Goal: Check status: Check status

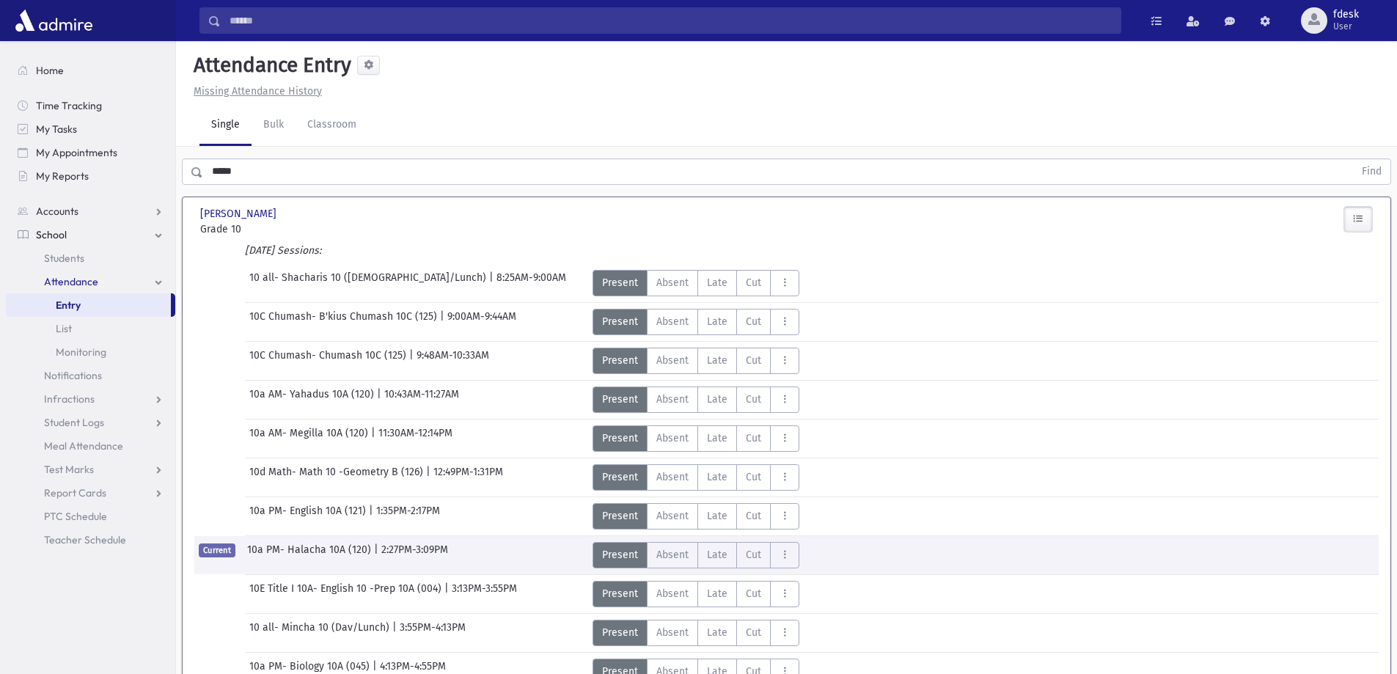
scroll to position [73, 0]
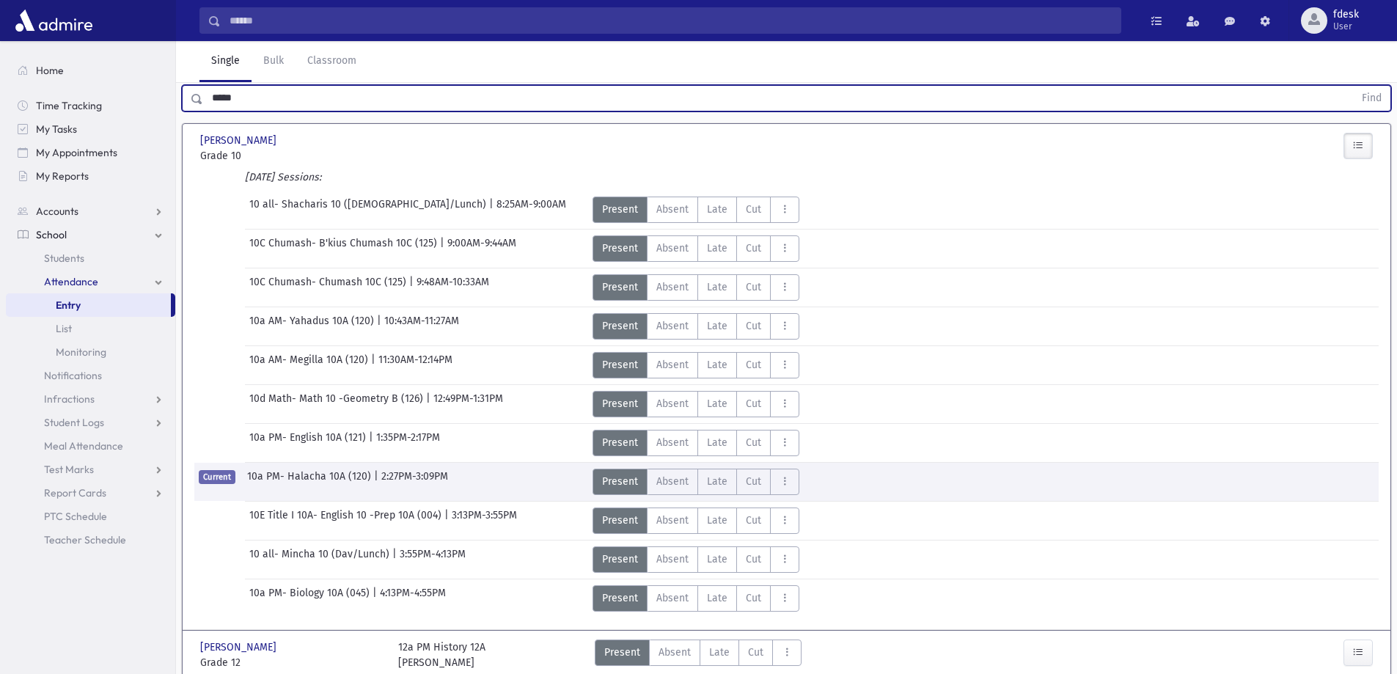
drag, startPoint x: 316, startPoint y: 100, endPoint x: 0, endPoint y: 166, distance: 322.9
click at [0, 166] on div "Search Results All Accounts" at bounding box center [698, 329] width 1397 height 804
type input "******"
click at [1353, 86] on button "Find" at bounding box center [1371, 98] width 37 height 25
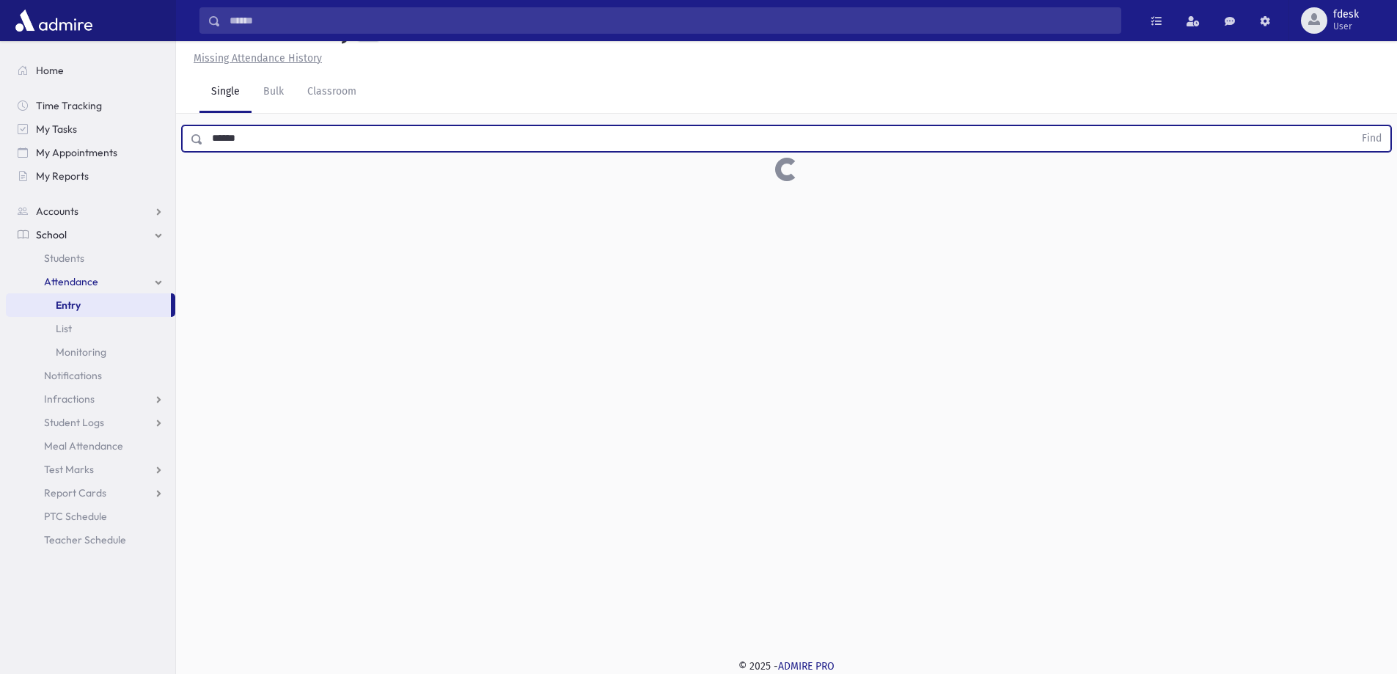
scroll to position [33, 0]
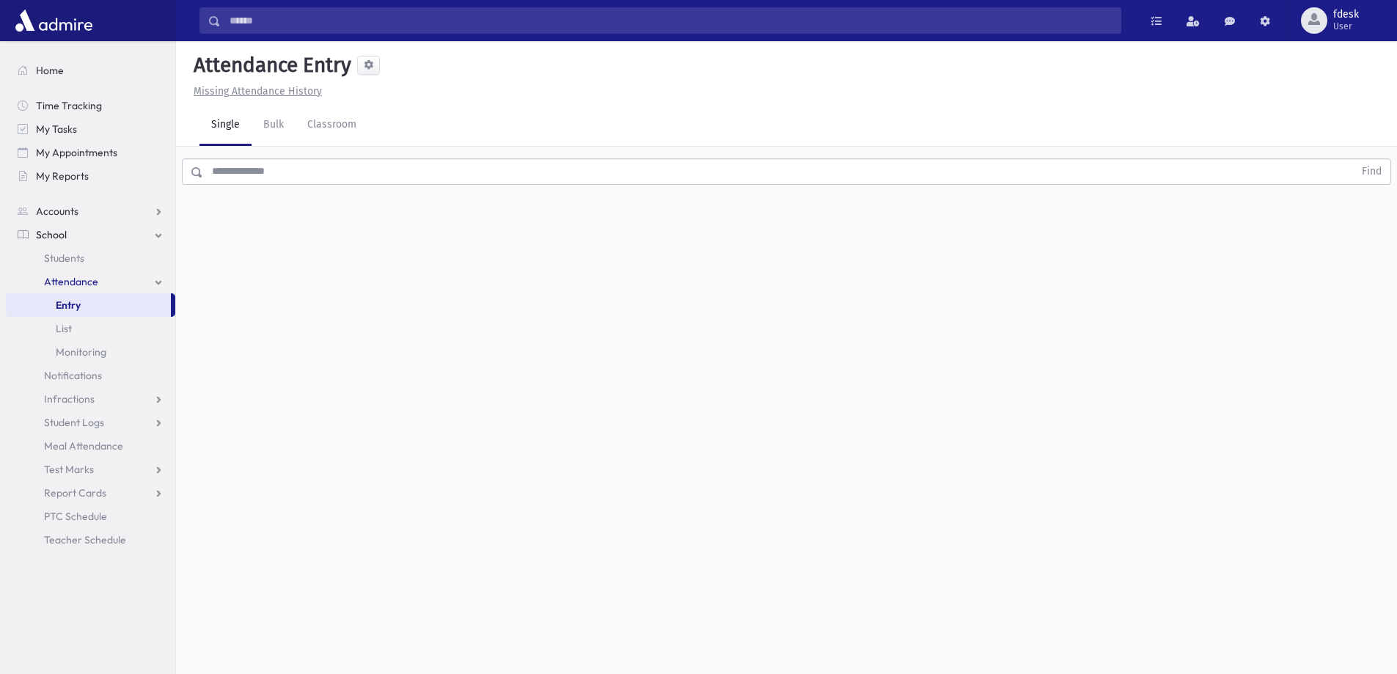
click at [328, 174] on input "text" at bounding box center [778, 171] width 1151 height 26
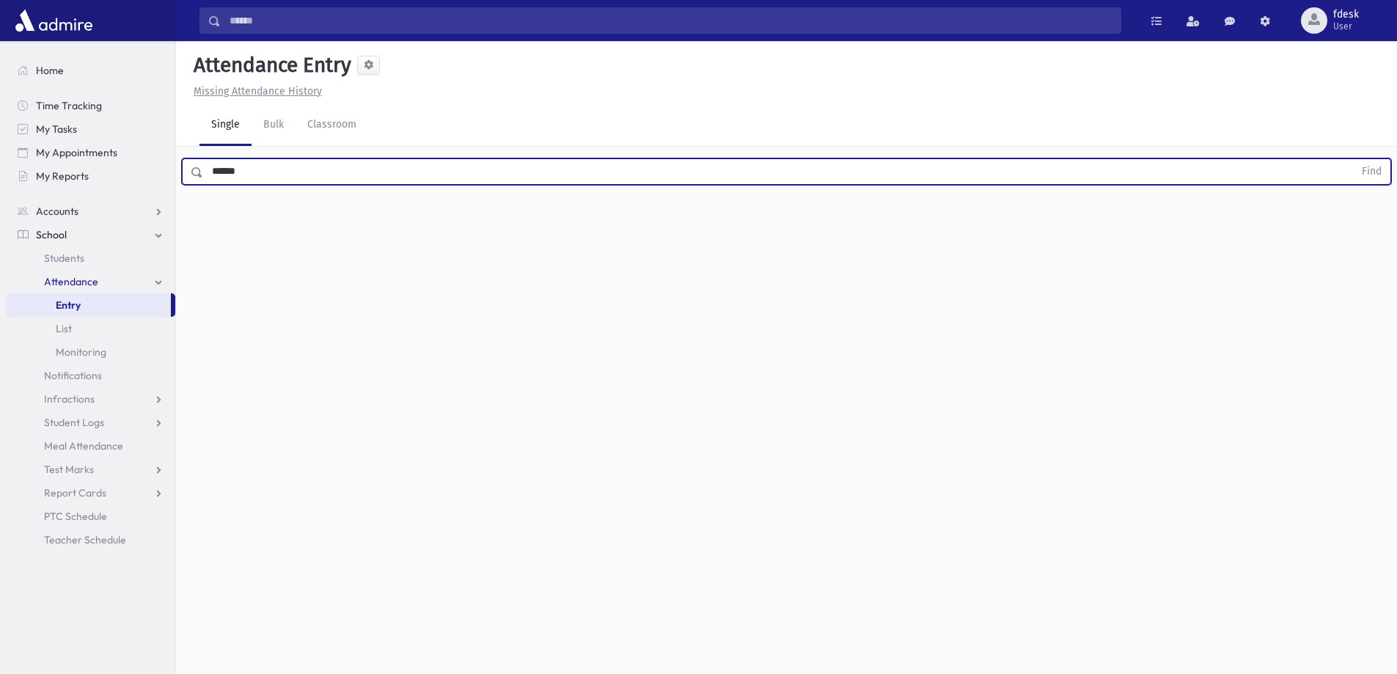
click at [1353, 159] on button "Find" at bounding box center [1371, 171] width 37 height 25
click at [1350, 222] on button "button" at bounding box center [1358, 219] width 29 height 26
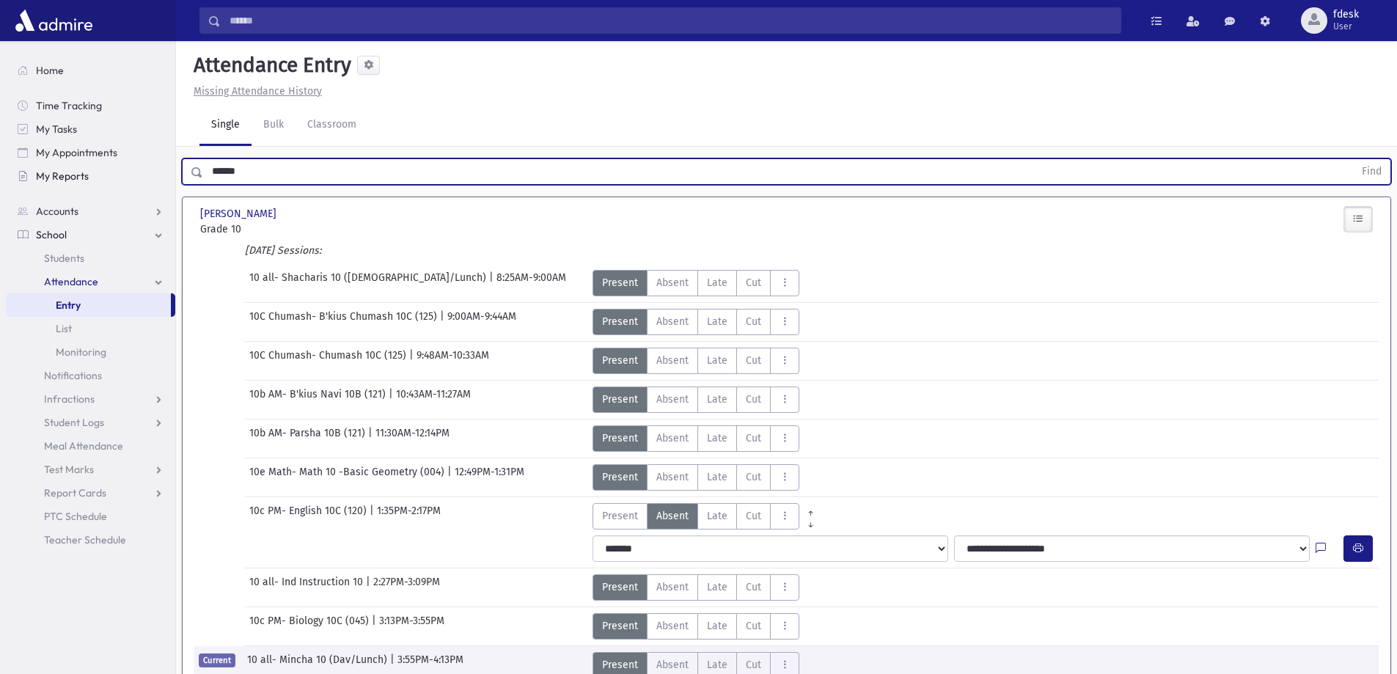
drag, startPoint x: 332, startPoint y: 167, endPoint x: 56, endPoint y: 186, distance: 277.2
click at [56, 186] on div "Search Results All Accounts" at bounding box center [698, 394] width 1397 height 789
click at [1353, 159] on button "Find" at bounding box center [1371, 171] width 37 height 25
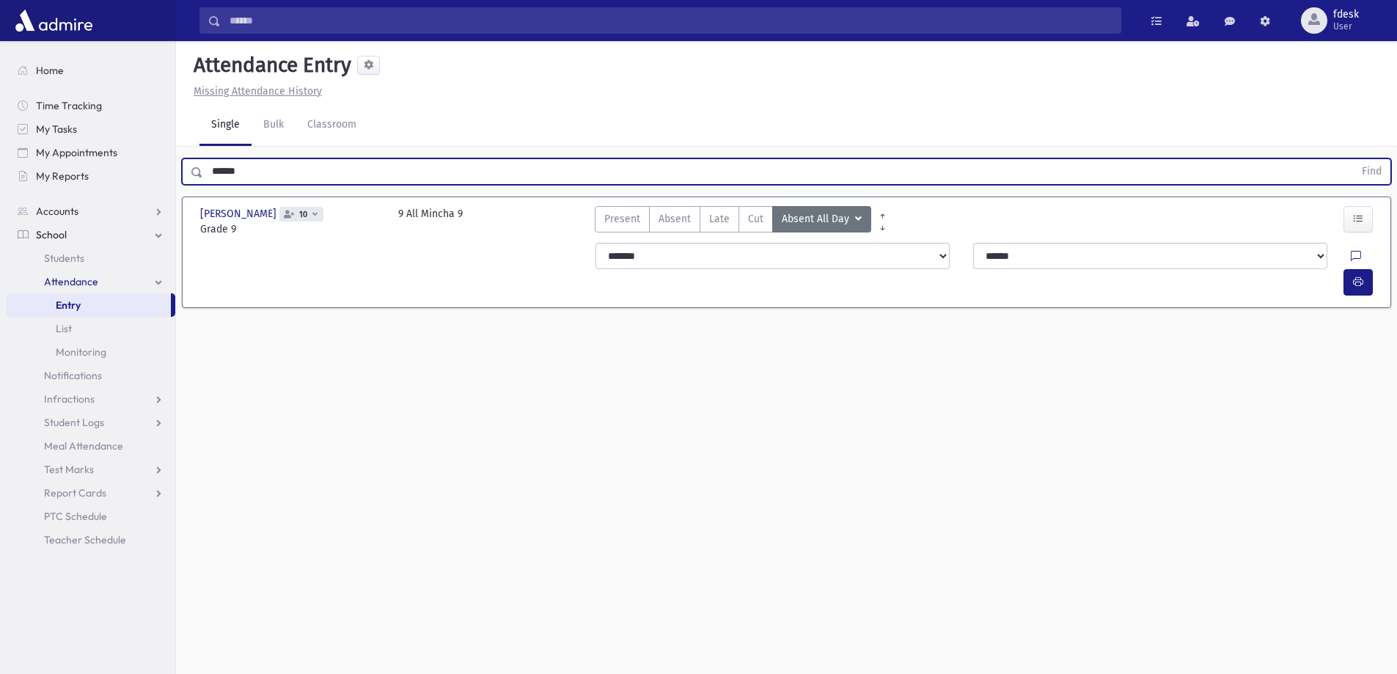
drag, startPoint x: 322, startPoint y: 172, endPoint x: 0, endPoint y: 178, distance: 322.1
click at [0, 183] on div "Search Results All Accounts" at bounding box center [698, 353] width 1397 height 707
click at [1353, 159] on button "Find" at bounding box center [1371, 171] width 37 height 25
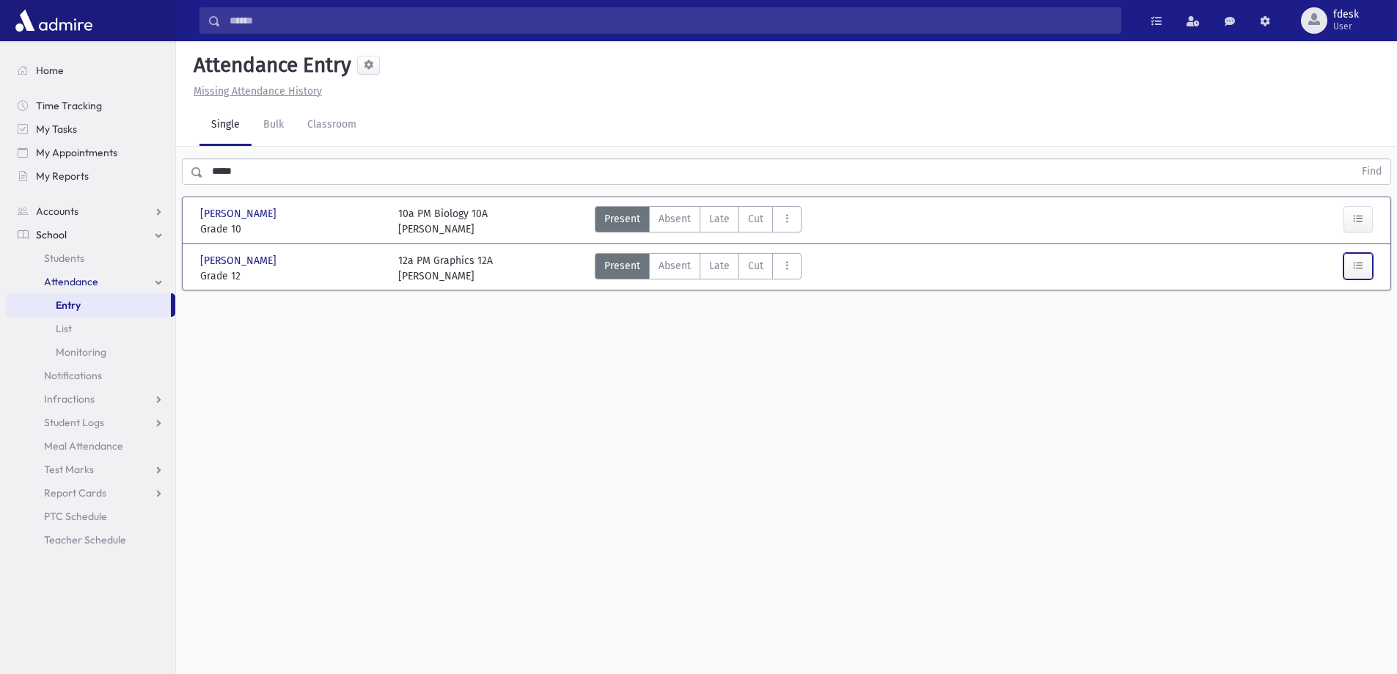
click at [1358, 262] on icon "button" at bounding box center [1358, 266] width 10 height 12
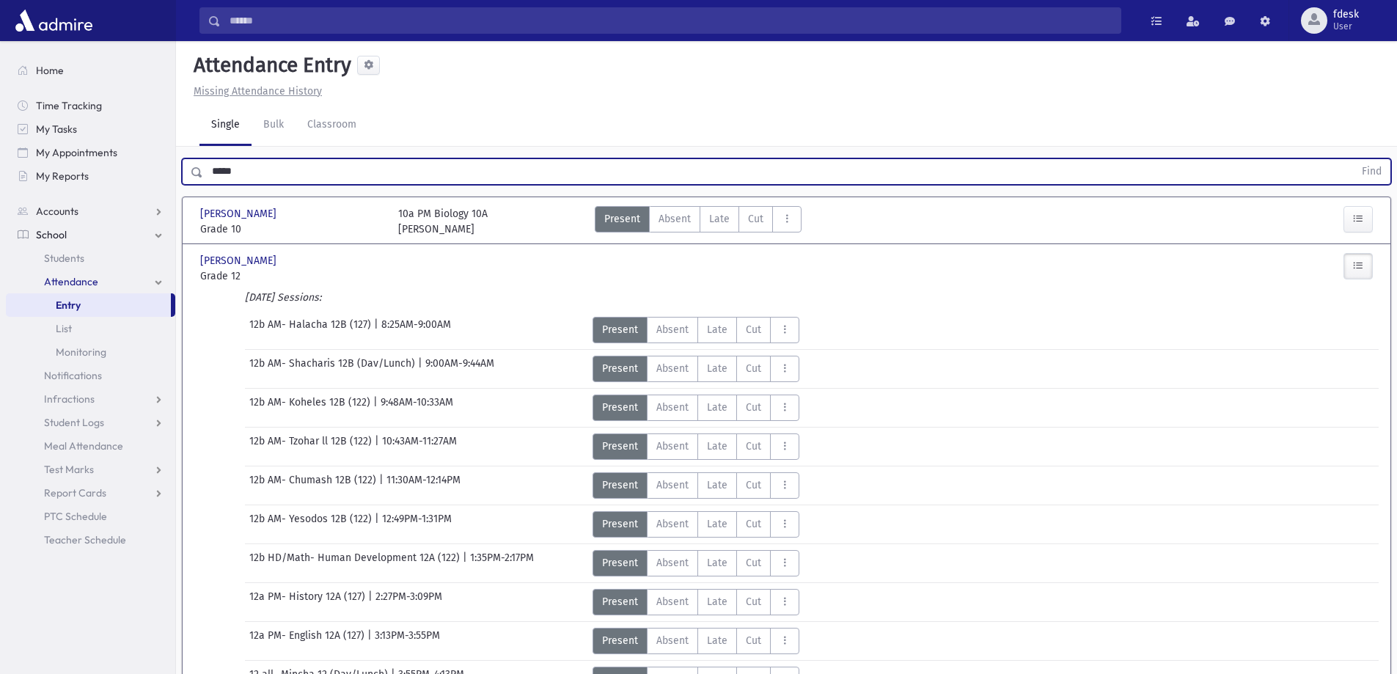
drag, startPoint x: 248, startPoint y: 176, endPoint x: 142, endPoint y: 193, distance: 107.0
click at [144, 193] on div "Search Results All Accounts" at bounding box center [698, 402] width 1397 height 804
type input "**********"
click at [1353, 159] on button "Find" at bounding box center [1371, 171] width 37 height 25
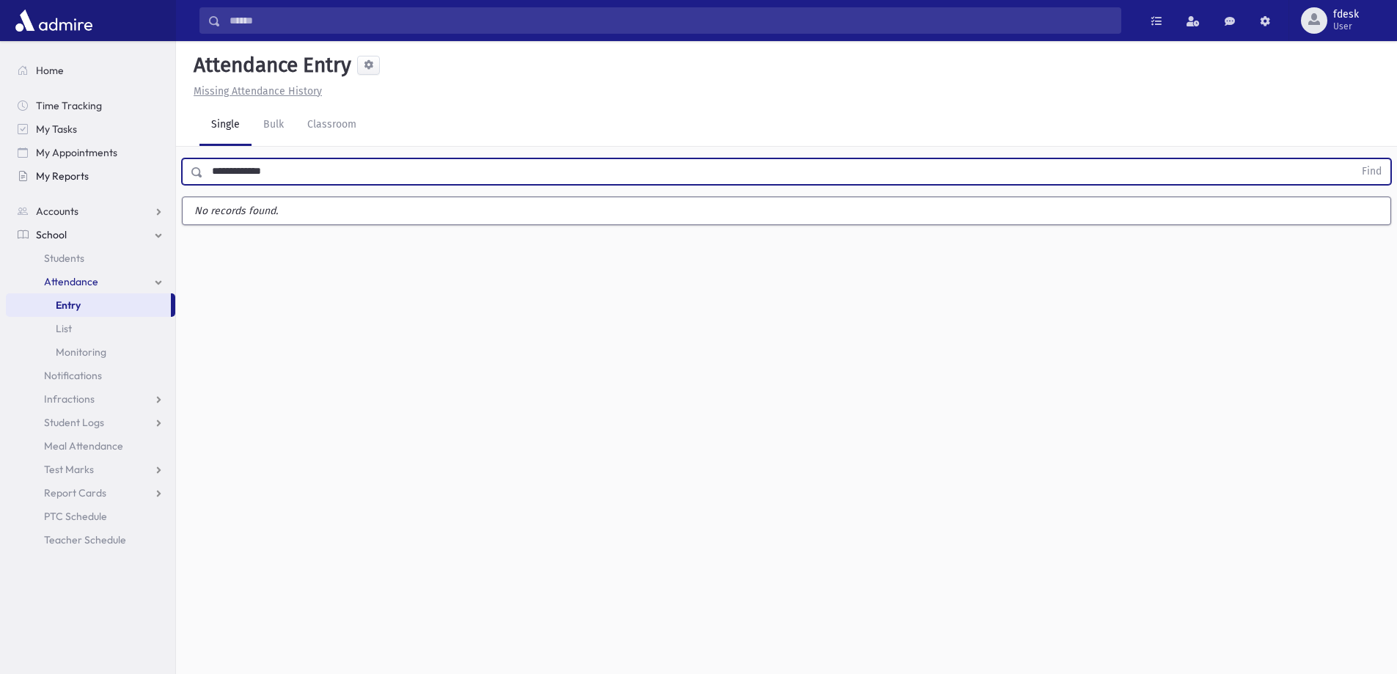
drag, startPoint x: 470, startPoint y: 167, endPoint x: 128, endPoint y: 179, distance: 342.7
click at [128, 180] on div "Search Results All Accounts" at bounding box center [698, 353] width 1397 height 707
